Goal: Task Accomplishment & Management: Use online tool/utility

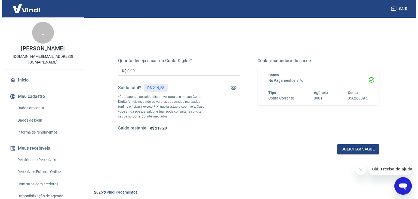
scroll to position [54, 0]
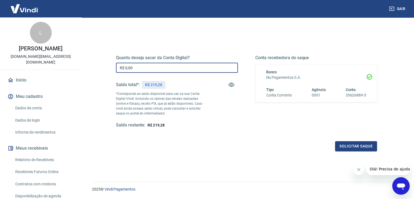
drag, startPoint x: 155, startPoint y: 67, endPoint x: 111, endPoint y: 68, distance: 43.3
click at [111, 68] on div "Quanto deseja sacar da Conta Digital? R$ 0,00 ​ Saldo total*: R$ 219,28 *Corres…" at bounding box center [246, 94] width 274 height 127
drag, startPoint x: 159, startPoint y: 64, endPoint x: 104, endPoint y: 68, distance: 55.1
click at [104, 68] on div "Quanto deseja sacar da Conta Digital? R$ 0,00 ​ Saldo total*: R$ 219,28 *Corres…" at bounding box center [246, 94] width 287 height 127
click at [192, 66] on input "R$ 0,00" at bounding box center [177, 68] width 122 height 10
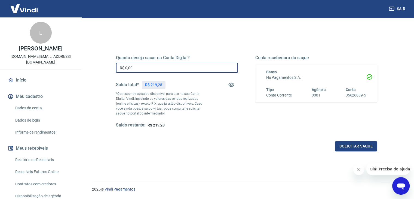
drag, startPoint x: 196, startPoint y: 67, endPoint x: 53, endPoint y: 66, distance: 142.8
click at [53, 66] on div "Sair L Letícia do Nascimento bravabless.store@gmail.com Início Meu cadastro Dad…" at bounding box center [207, 45] width 414 height 199
type input "R$ 50,00"
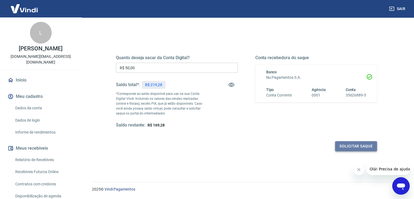
click at [347, 146] on button "Solicitar saque" at bounding box center [356, 146] width 42 height 10
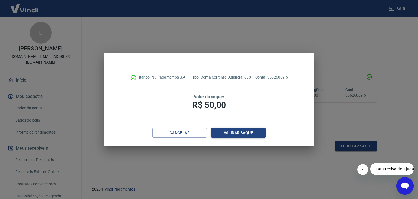
click at [231, 132] on button "Validar saque" at bounding box center [238, 133] width 54 height 10
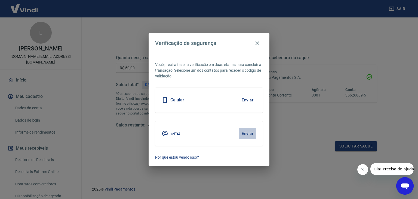
click at [248, 134] on button "Enviar" at bounding box center [248, 133] width 18 height 11
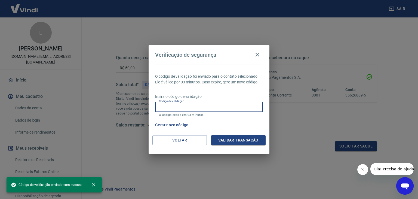
click at [220, 104] on input "Código de validação" at bounding box center [209, 106] width 108 height 10
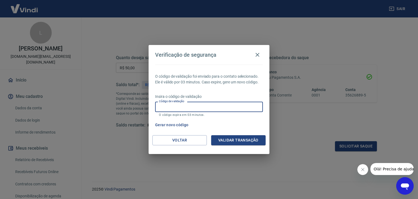
paste input "514964"
type input "514964"
click at [248, 137] on button "Validar transação" at bounding box center [238, 140] width 54 height 10
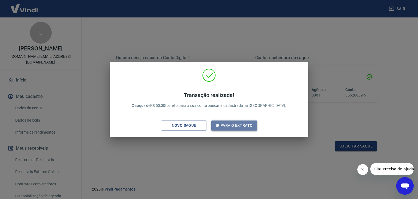
click at [243, 127] on button "Ir para o extrato" at bounding box center [234, 125] width 46 height 10
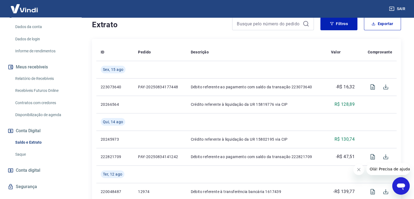
scroll to position [82, 0]
click at [35, 136] on link "Saldo e Extrato" at bounding box center [44, 141] width 62 height 11
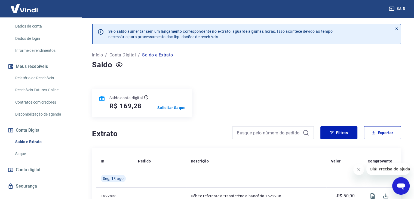
click at [35, 136] on link "Saldo e Extrato" at bounding box center [44, 141] width 62 height 11
